Goal: Task Accomplishment & Management: Complete application form

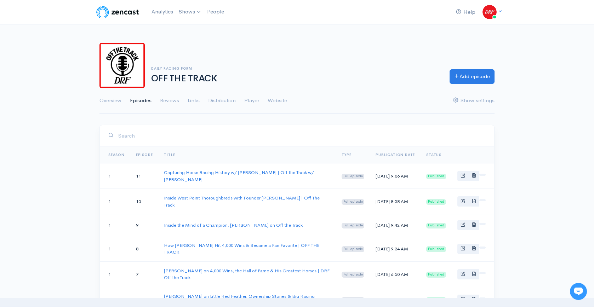
click at [115, 15] on img at bounding box center [117, 12] width 45 height 14
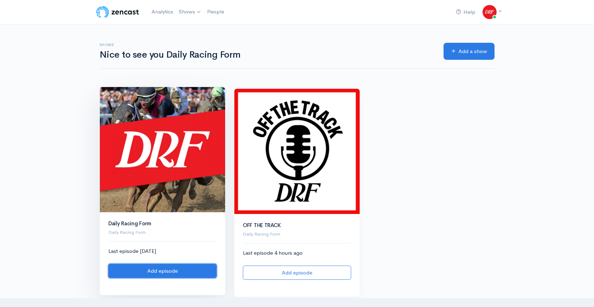
click at [170, 271] on link "Add episode" at bounding box center [162, 271] width 108 height 15
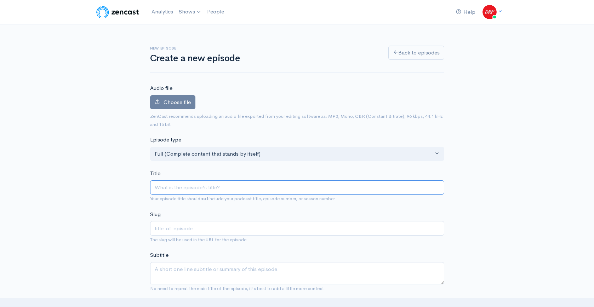
paste input "Race 5 @ Assiniboia Downs | DRF Tuesday ROTD | September 23, 2025"
type input "Race 5 @ Assiniboia Downs | DRF Tuesday ROTD | September 23, 2025"
type input "race-5-assiniboia-downs-drf-tuesday-rotd-september-23-2025"
click at [270, 187] on input "Race 5 @ Assiniboia Downs | DRF Tuesday ROTD | September 23, 2025" at bounding box center [297, 188] width 294 height 15
type input "Race 5 @ Assiniboia Downs | DRF Tuesday ROTD L | September 23, 2025"
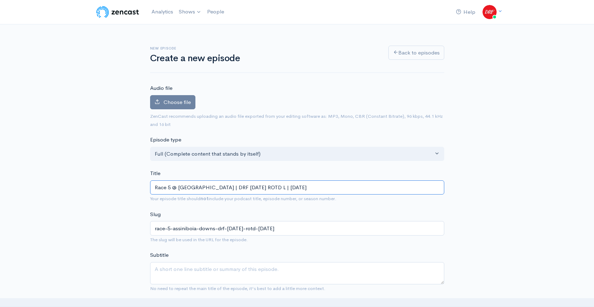
type input "race-5-assiniboia-downs-drf-tuesday-rotd-l-september-23-2025"
type input "Race 5 @ Assiniboia Downs | DRF Tuesday ROTD Li | September 23, 2025"
type input "race-5-assiniboia-downs-drf-tuesday-rotd-li-september-23-2025"
type input "Race 5 @ Assiniboia Downs | DRF Tuesday ROTD Lis | September 23, 2025"
type input "race-5-assiniboia-downs-drf-tuesday-rotd-lis-september-23-2025"
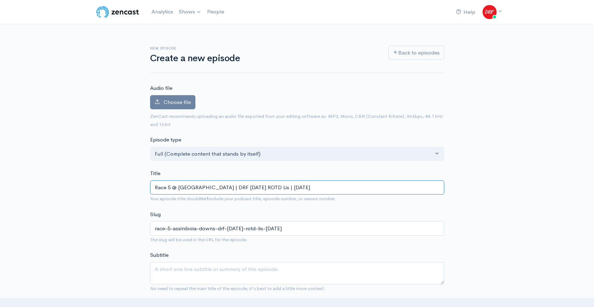
type input "Race 5 @ Assiniboia Downs | DRF Tuesday ROTD Lise | September 23, 2025"
type input "race-5-assiniboia-downs-drf-tuesday-rotd-lise-september-23-2025"
type input "Race 5 @ Assiniboia Downs | DRF Tuesday ROTD Lis | September 23, 2025"
type input "race-5-assiniboia-downs-drf-tuesday-rotd-lis-september-23-2025"
type input "Race 5 @ Assiniboia Downs | DRF Tuesday ROTD List | September 23, 2025"
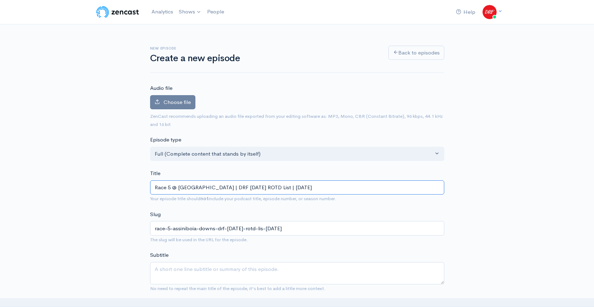
type input "race-5-assiniboia-downs-drf-tuesday-rotd-list-september-23-2025"
type input "Race 5 @ Assiniboia Downs | DRF Tuesday ROTD Listen | September 23, 2025"
type input "race-5-assiniboia-downs-drf-tuesday-rotd-listen-september-23-2025"
type input "Race 5 @ Assiniboia Downs | DRF Tuesday ROTD Listeni | September 23, 2025"
type input "race-5-assiniboia-downs-drf-tuesday-rotd-listeni-september-23-2025"
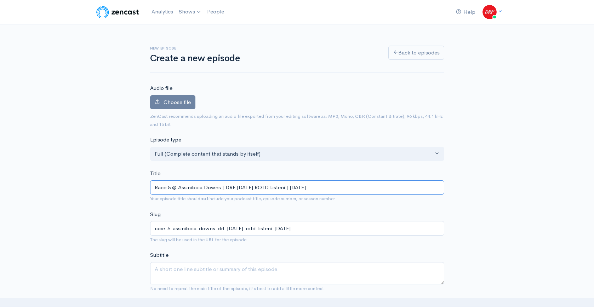
type input "Race 5 @ Assiniboia Downs | DRF Tuesday ROTD Listenin | September 23, 2025"
type input "race-5-assiniboia-downs-drf-tuesday-rotd-listenin-september-23-2025"
type input "Race 5 @ Assiniboia Downs | DRF Tuesday ROTD Listening | September 23, 2025"
type input "race-5-assiniboia-downs-drf-tuesday-rotd-listening-september-23-2025"
type input "Race 5 @ Assiniboia Downs | DRF Tuesday ROTD Listening E | September 23, 2025"
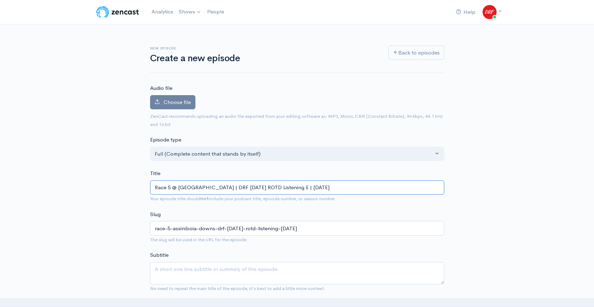
type input "race-5-assiniboia-downs-drf-tuesday-rotd-listening-e-september-23-2025"
type input "Race 5 @ Assiniboia Downs | DRF Tuesday ROTD Listening Ed | September 23, 2025"
type input "race-5-assiniboia-downs-drf-tuesday-rotd-listening-ed-september-23-2025"
type input "Race 5 @ Assiniboia Downs | DRF Tuesday ROTD Listening Edi | September 23, 2025"
type input "race-5-assiniboia-downs-drf-tuesday-rotd-listening-edi-september-23-2025"
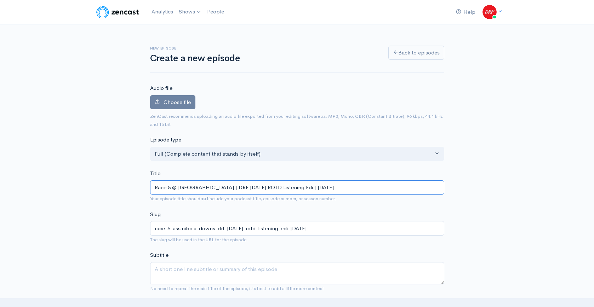
type input "Race 5 @ Assiniboia Downs | DRF Tuesday ROTD Listening Edit | September 23, 2025"
type input "race-5-assiniboia-downs-drf-tuesday-rotd-listening-edit-september-23-2025"
type input "Race 5 @ Assiniboia Downs | DRF Tuesday ROTD Listening Editi | September 23, 20…"
type input "race-5-assiniboia-downs-drf-tuesday-rotd-listening-editi-september-23-2025"
type input "Race 5 @ Assiniboia Downs | DRF Tuesday ROTD Listening Editio | September 23, 2…"
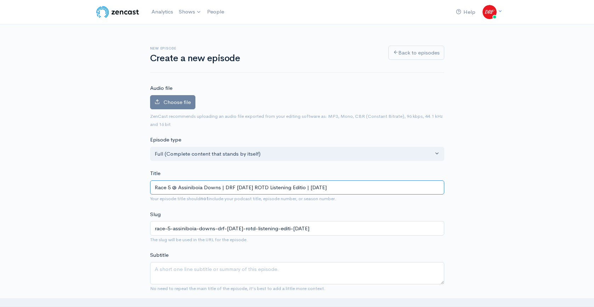
type input "race-5-assiniboia-downs-drf-tuesday-rotd-listening-editio-september-23-2025"
type input "Race 5 @ Assiniboia Downs | DRF [DATE] ROTD Listening Edition | [DATE]"
type input "race-5-assiniboia-downs-drf-tuesday-rotd-listening-edition-september-23-2025"
type input "Race 5 @ Assiniboia Downs | DRF [DATE] ROTD Listening Edition | [DATE]"
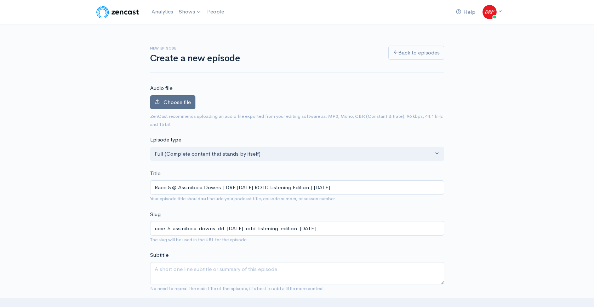
click at [170, 100] on span "Choose file" at bounding box center [177, 102] width 27 height 7
click at [0, 0] on input "Choose file" at bounding box center [0, 0] width 0 height 0
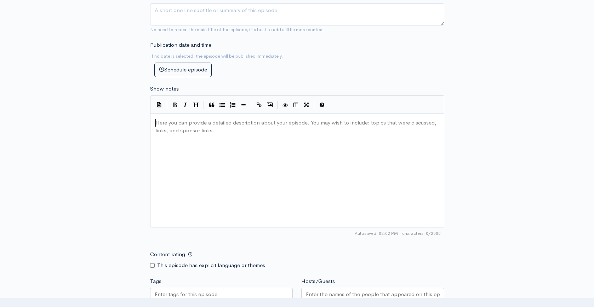
scroll to position [2, 0]
click at [260, 128] on div "Here you can provide a detailed description about your episode. You may wish to…" at bounding box center [300, 123] width 292 height 11
drag, startPoint x: 375, startPoint y: 124, endPoint x: 404, endPoint y: 123, distance: 29.4
click at [404, 123] on pre "Tuesday's Race of the Day is the fifth at Assiniboia Downs. Ashley Mailloux ana…" at bounding box center [300, 123] width 292 height 8
click at [524, 113] on div "New episode Create a new episode Back to episodes Audio file 100 Uploading: 100…" at bounding box center [297, 103] width 594 height 723
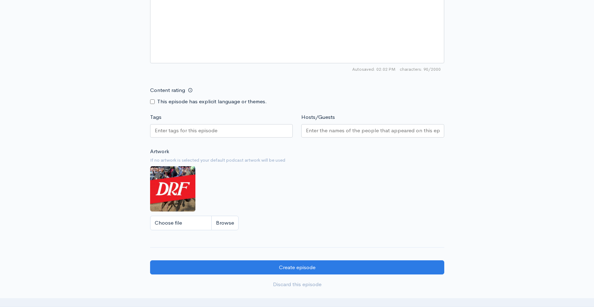
scroll to position [491, 0]
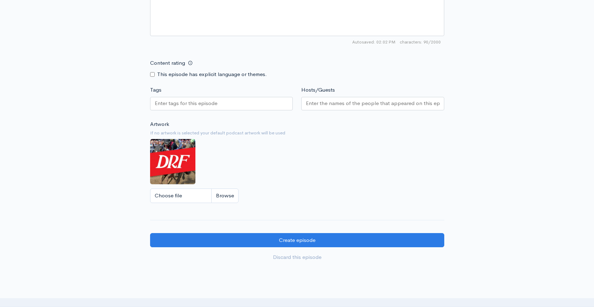
click at [214, 106] on input "Tags" at bounding box center [187, 104] width 64 height 8
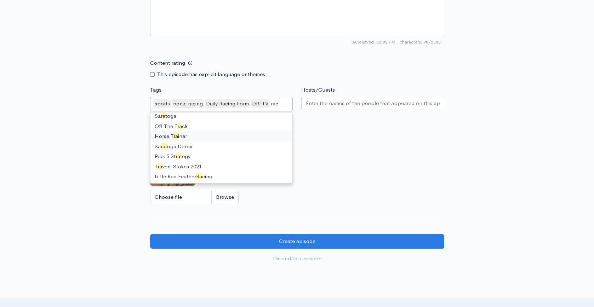
scroll to position [0, 0]
type input "race"
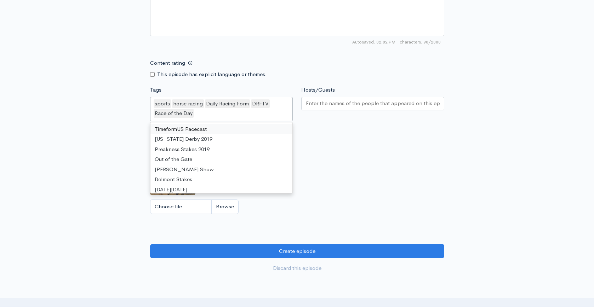
click at [340, 107] on input "Hosts/Guests" at bounding box center [373, 104] width 134 height 8
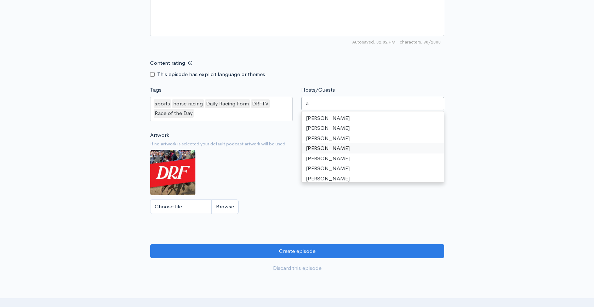
scroll to position [94, 0]
type input "as"
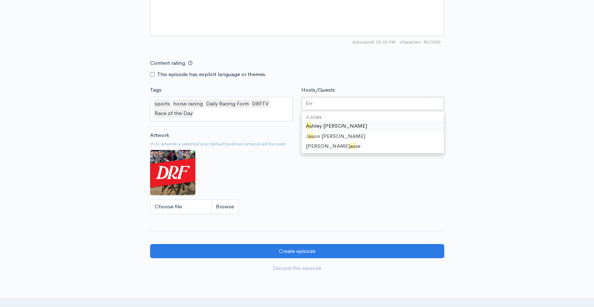
scroll to position [318, 0]
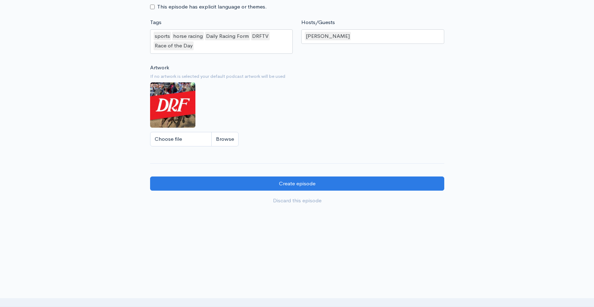
scroll to position [560, 0]
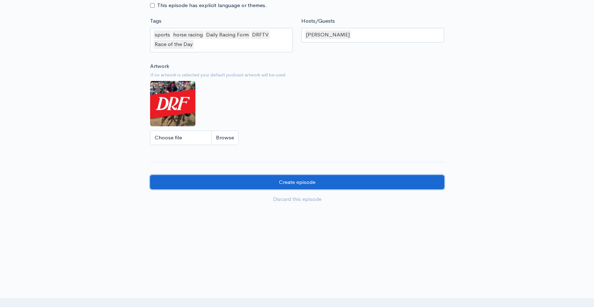
click at [347, 181] on input "Create episode" at bounding box center [297, 182] width 294 height 15
